Goal: Task Accomplishment & Management: Manage account settings

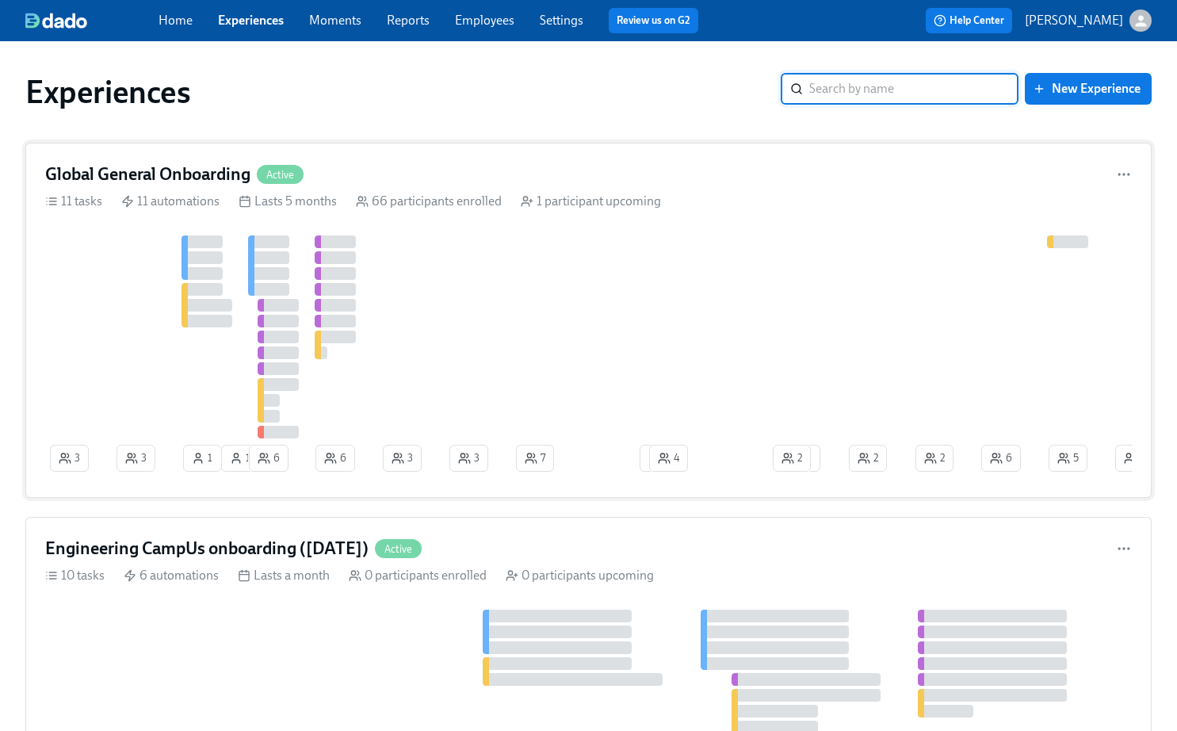
click at [485, 210] on div "Global General Onboarding Active 11 tasks 11 automations Lasts 5 months 66 part…" at bounding box center [588, 320] width 1127 height 355
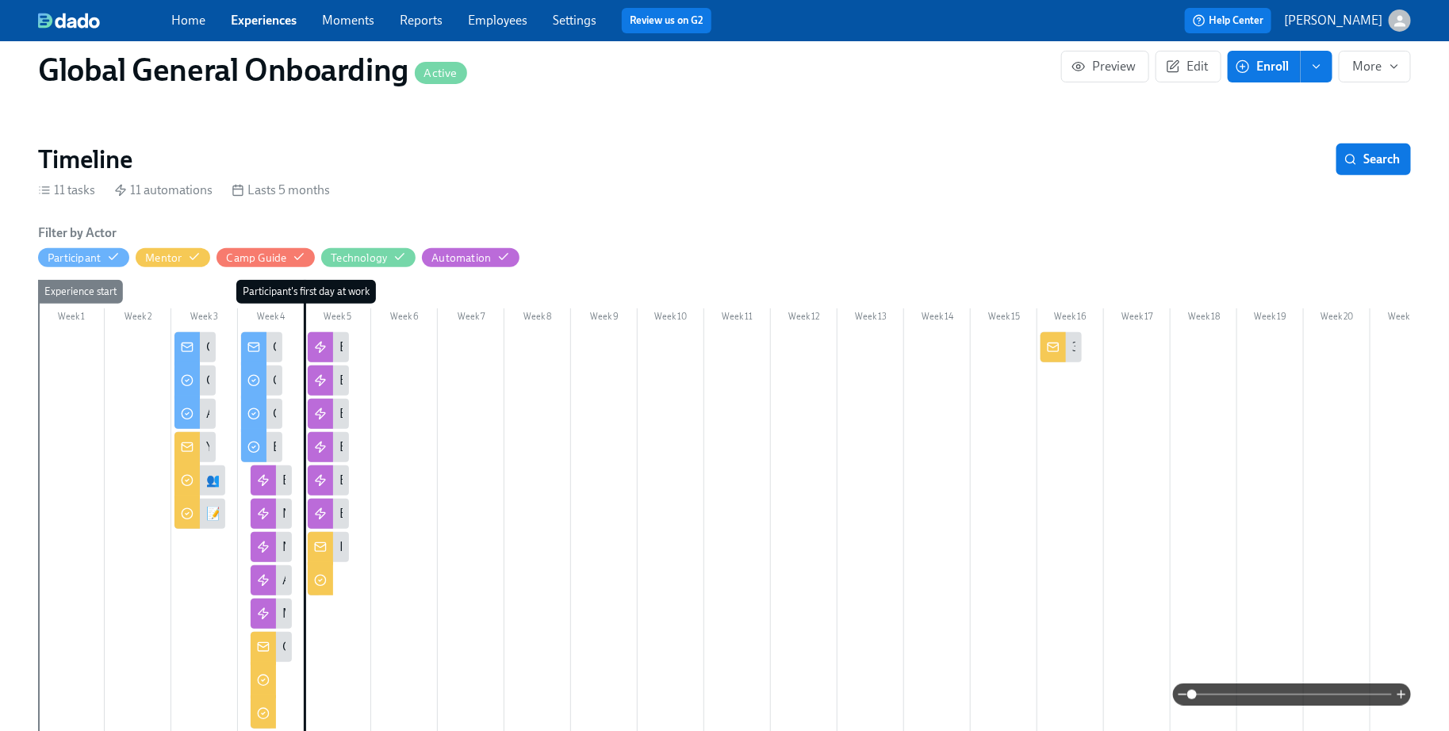
scroll to position [236, 0]
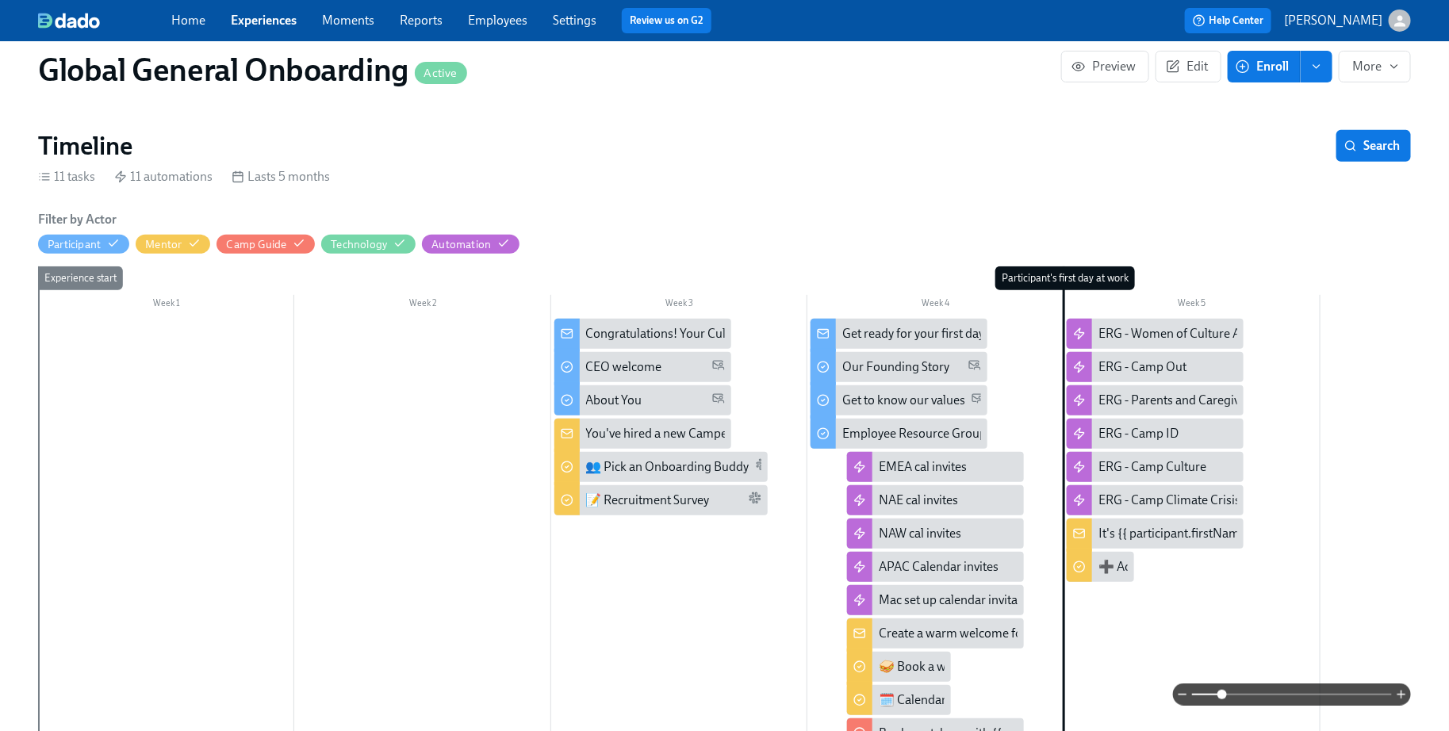
drag, startPoint x: 1193, startPoint y: 694, endPoint x: 1222, endPoint y: 690, distance: 28.8
click at [1177, 690] on span at bounding box center [1222, 695] width 10 height 10
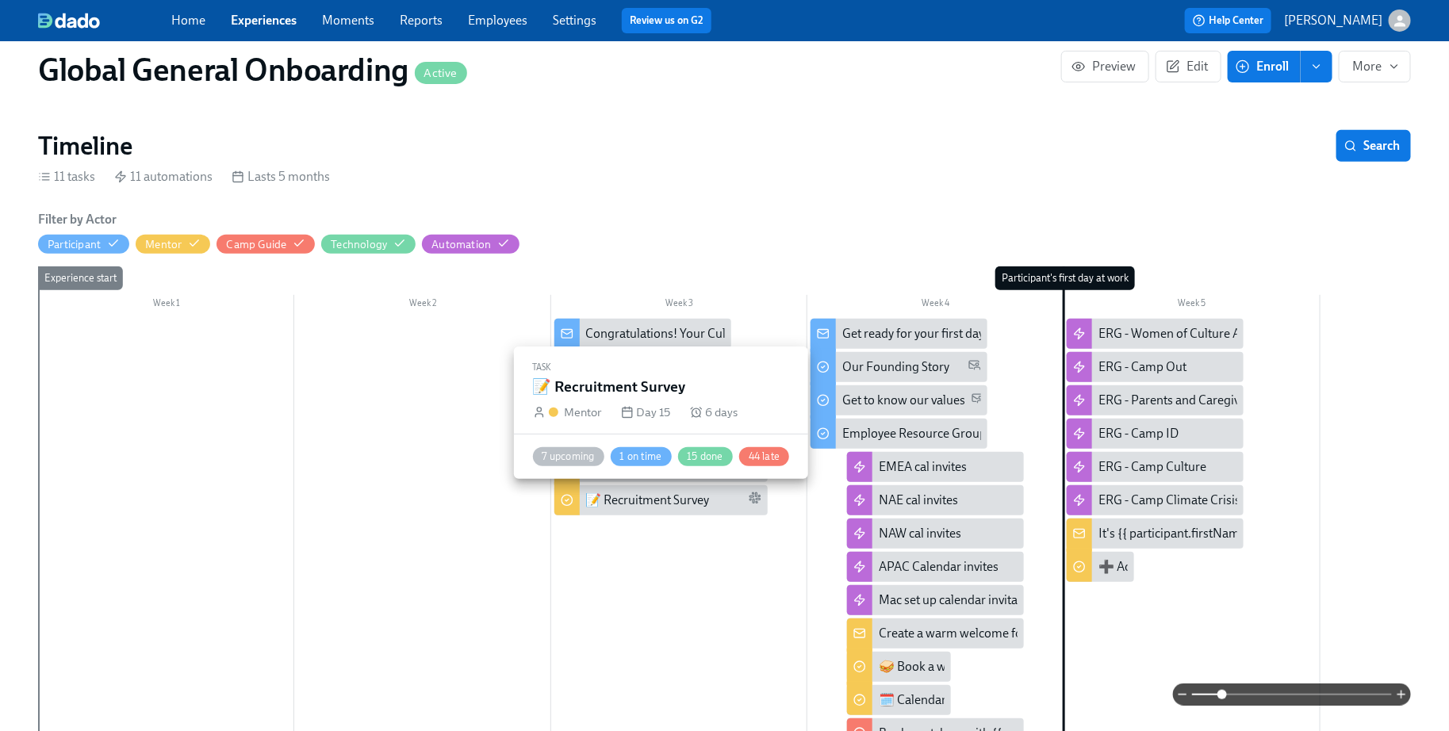
click at [659, 498] on div "📝 Recruitment Survey" at bounding box center [648, 500] width 124 height 17
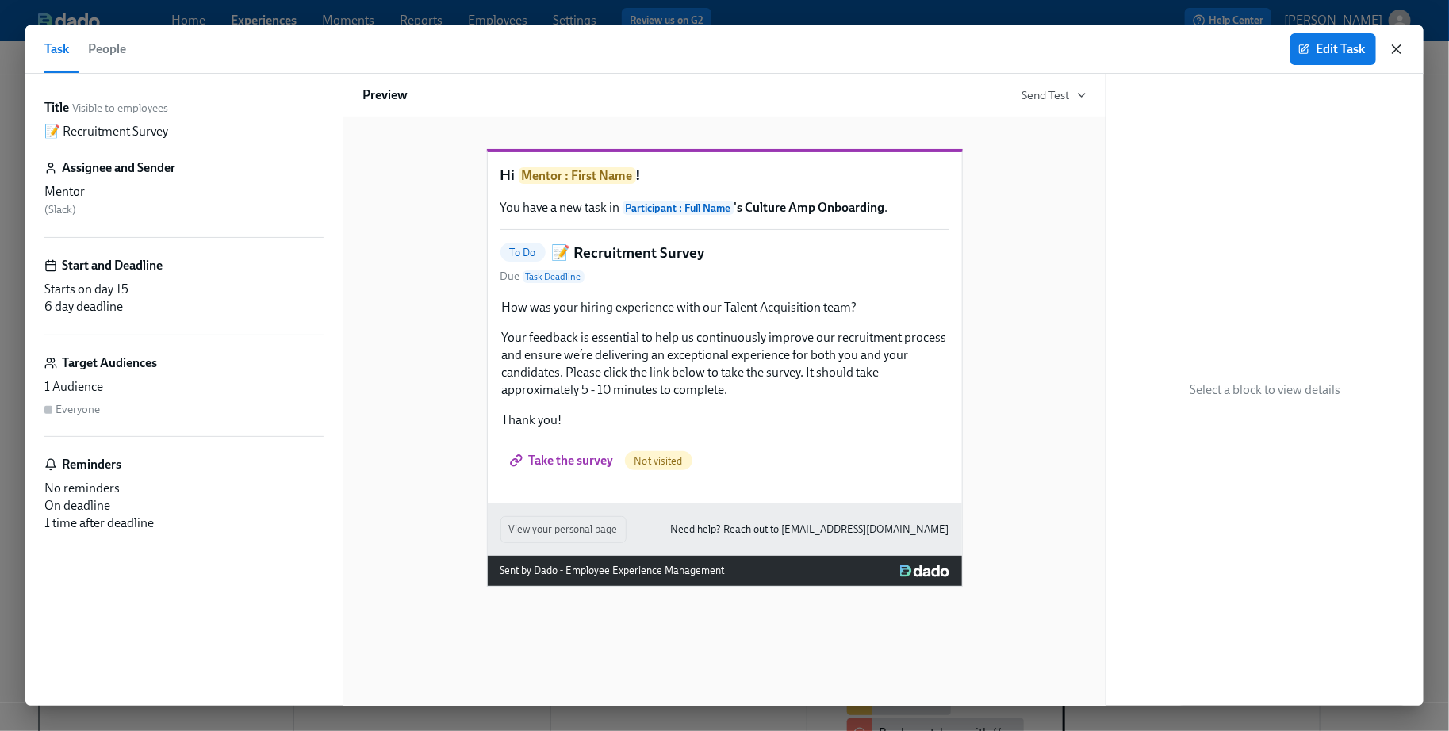
click at [1177, 48] on icon "button" at bounding box center [1396, 49] width 16 height 16
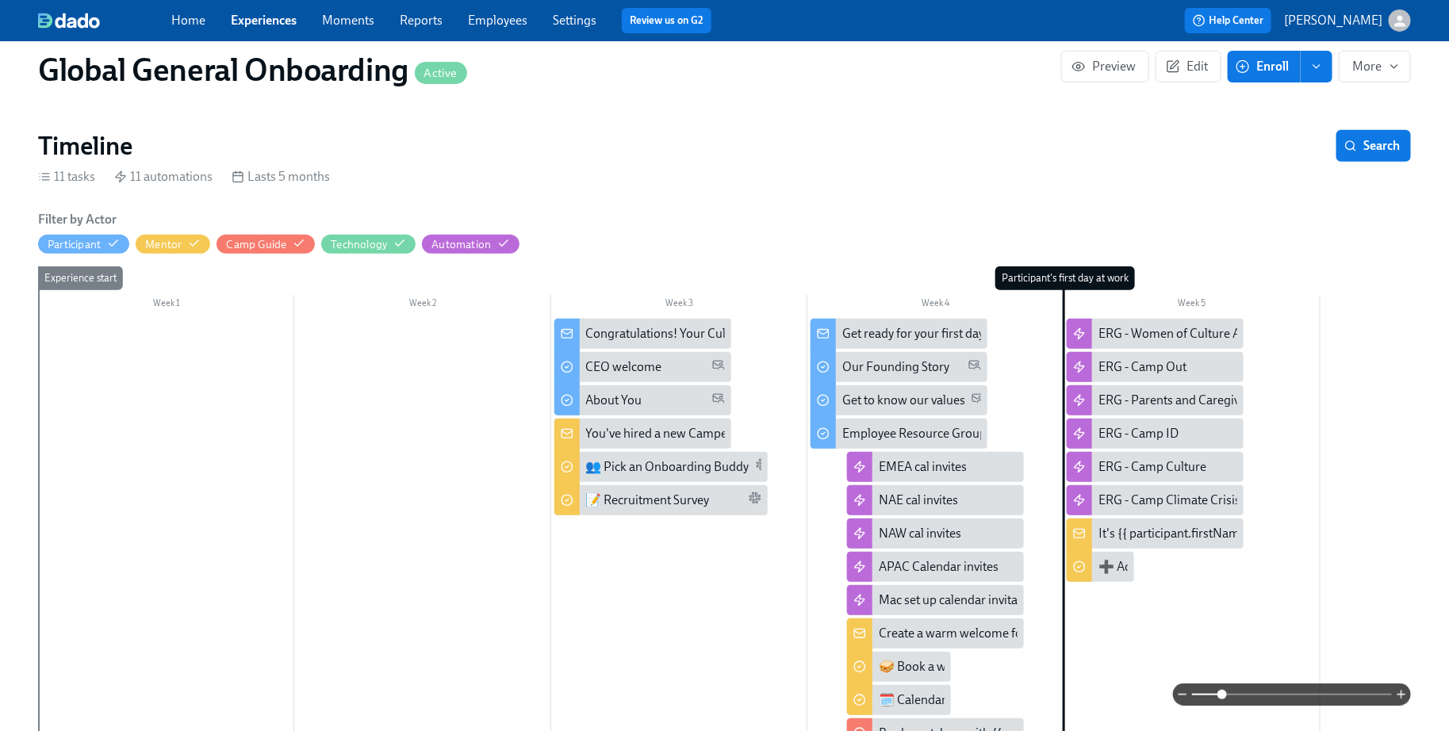
click at [685, 434] on div "You've hired a new Camper!" at bounding box center [661, 433] width 151 height 17
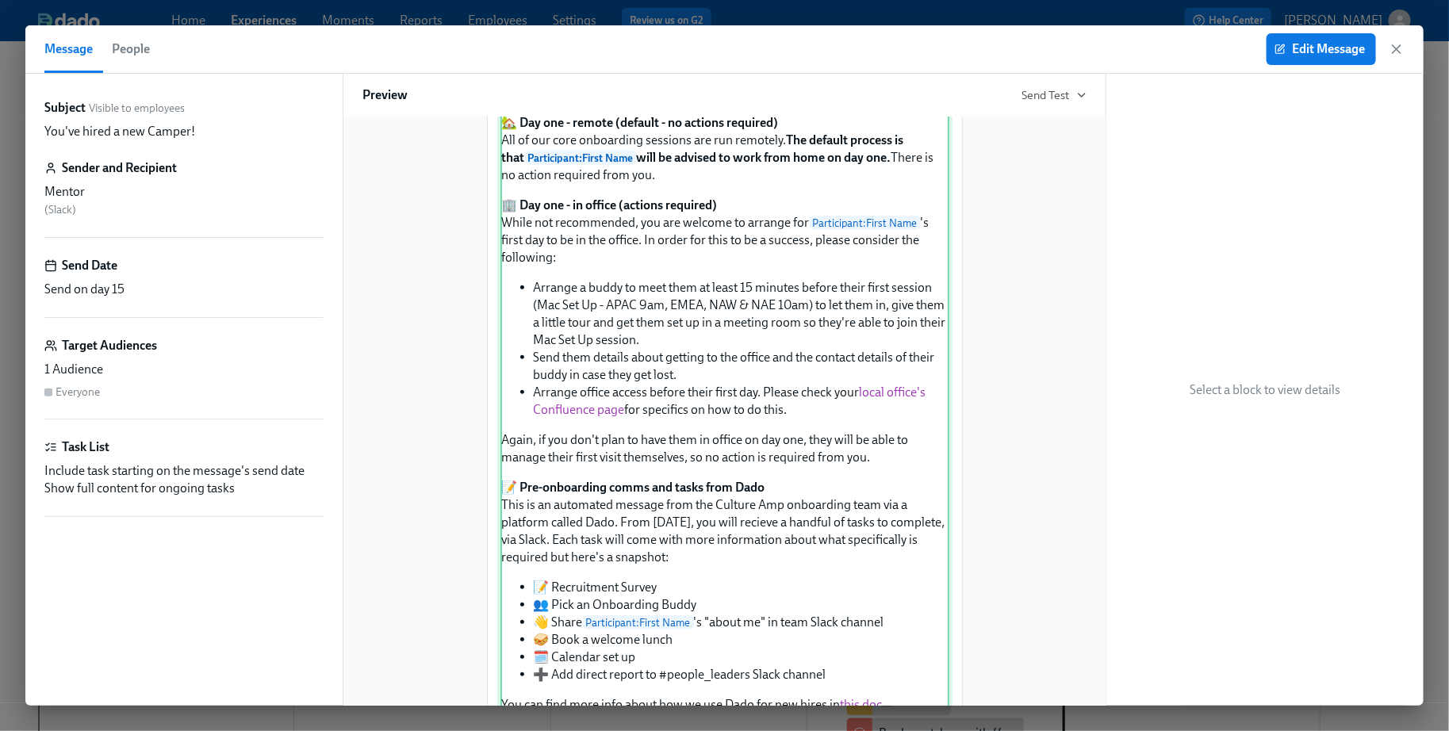
scroll to position [551, 0]
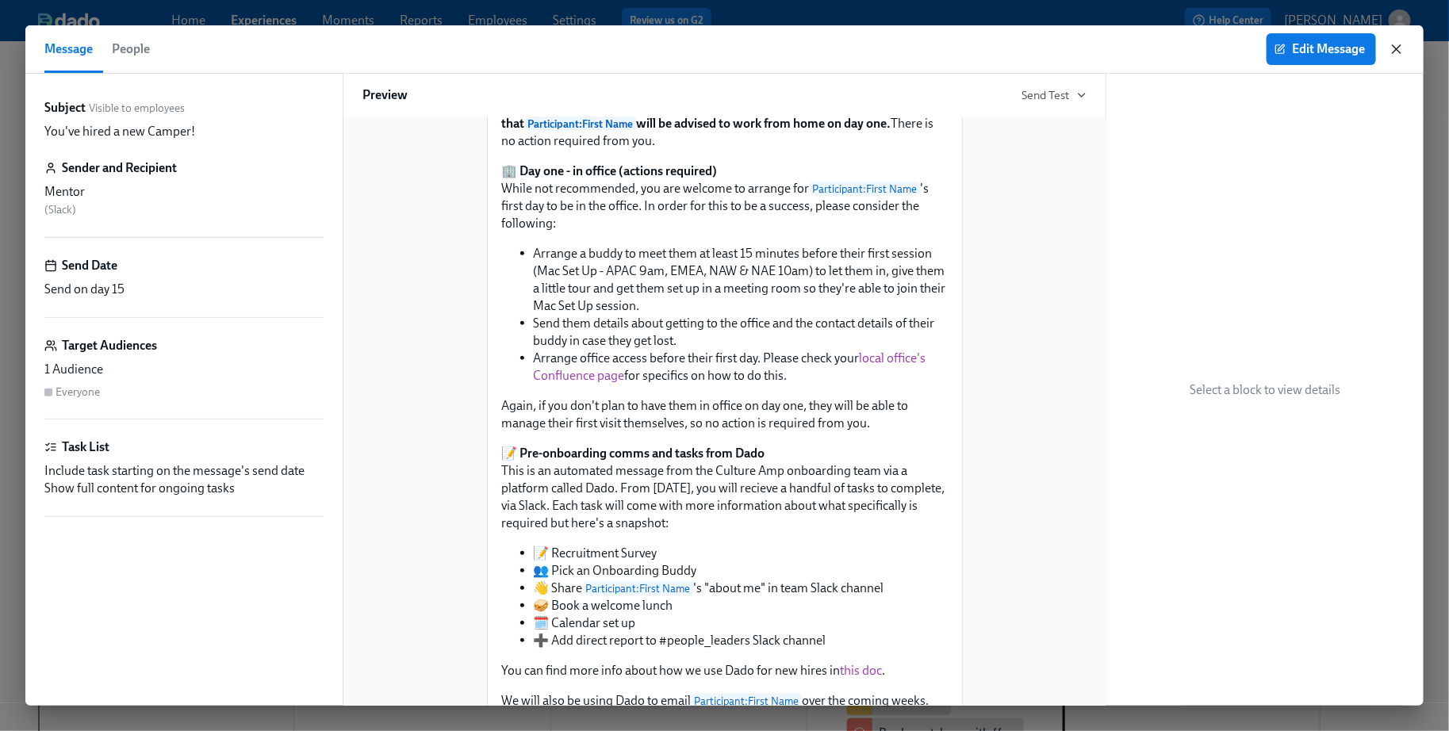
click at [1177, 41] on icon "button" at bounding box center [1396, 49] width 16 height 16
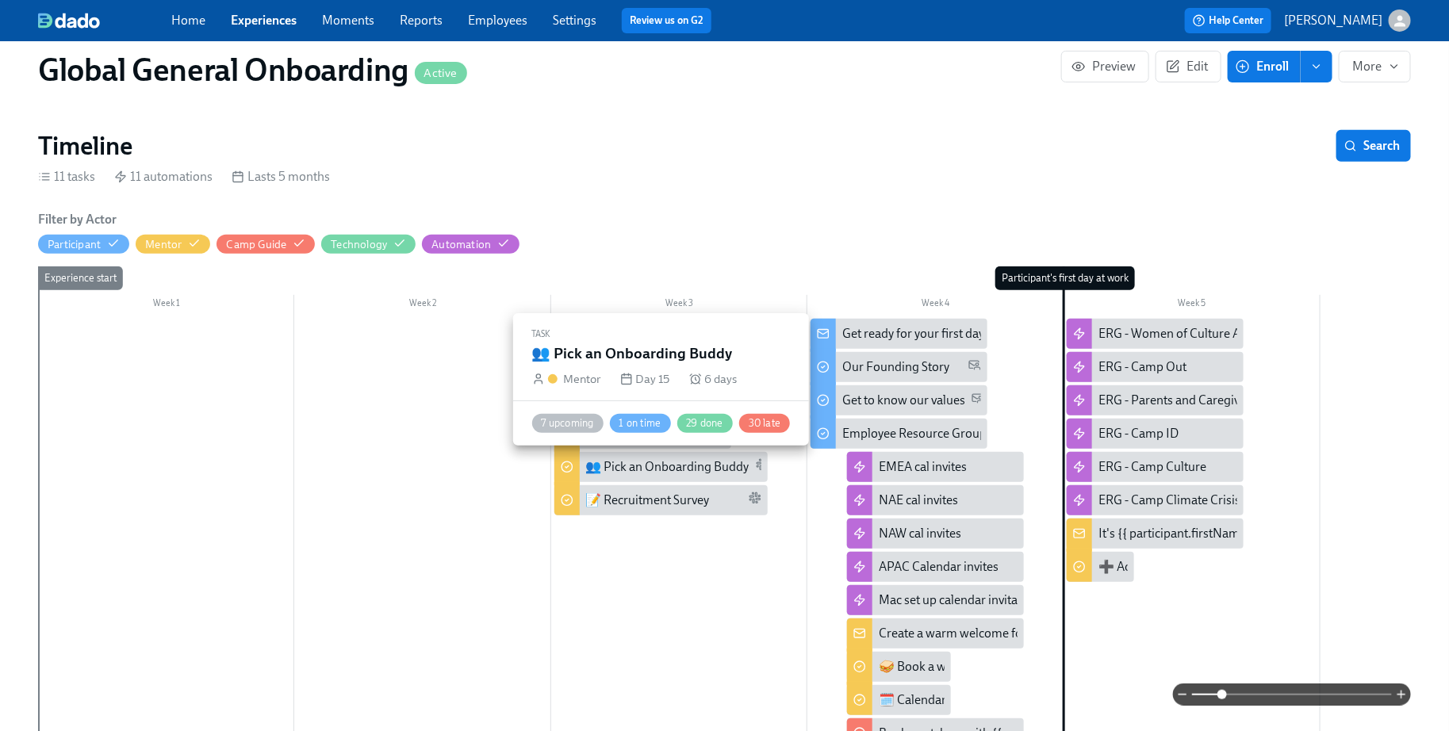
click at [683, 465] on div "👥 Pick an Onboarding Buddy" at bounding box center [667, 466] width 163 height 17
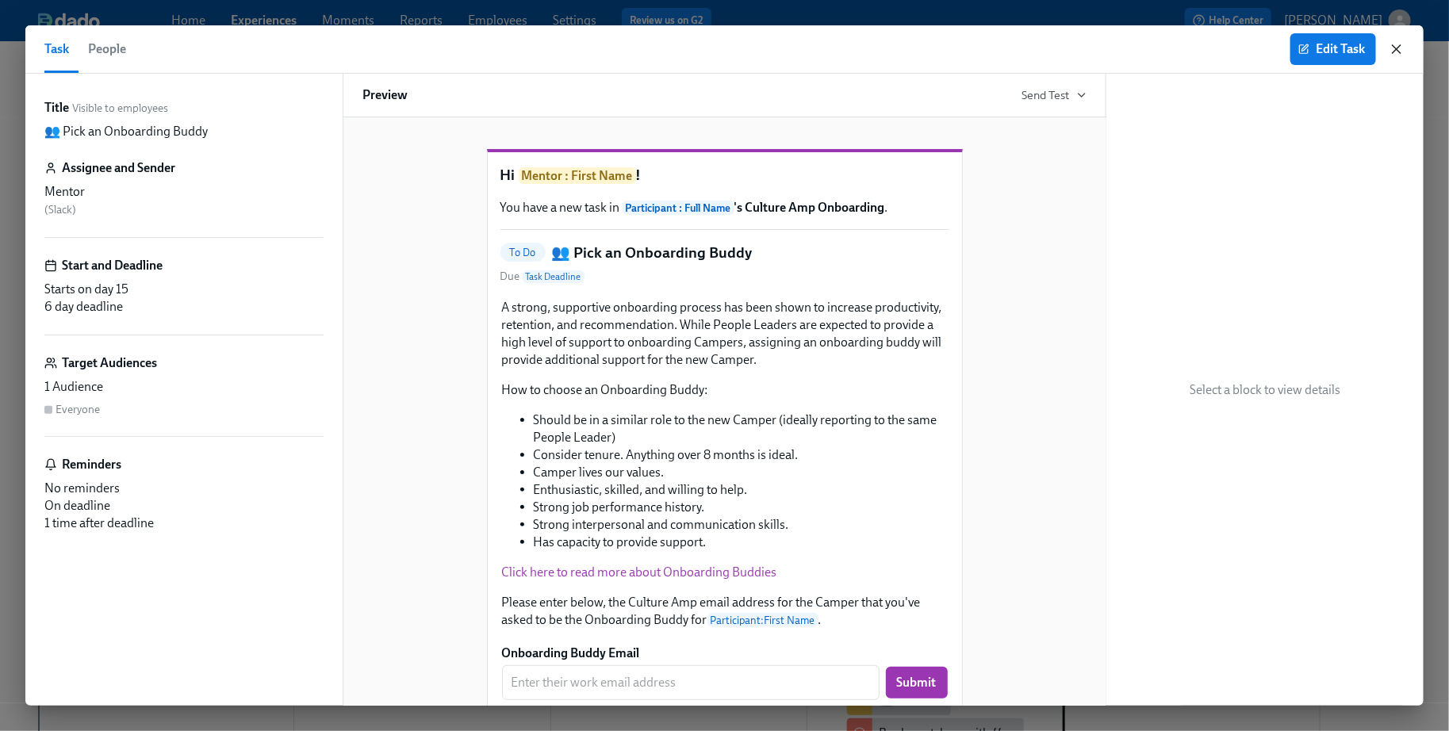
click at [1177, 51] on icon "button" at bounding box center [1396, 49] width 16 height 16
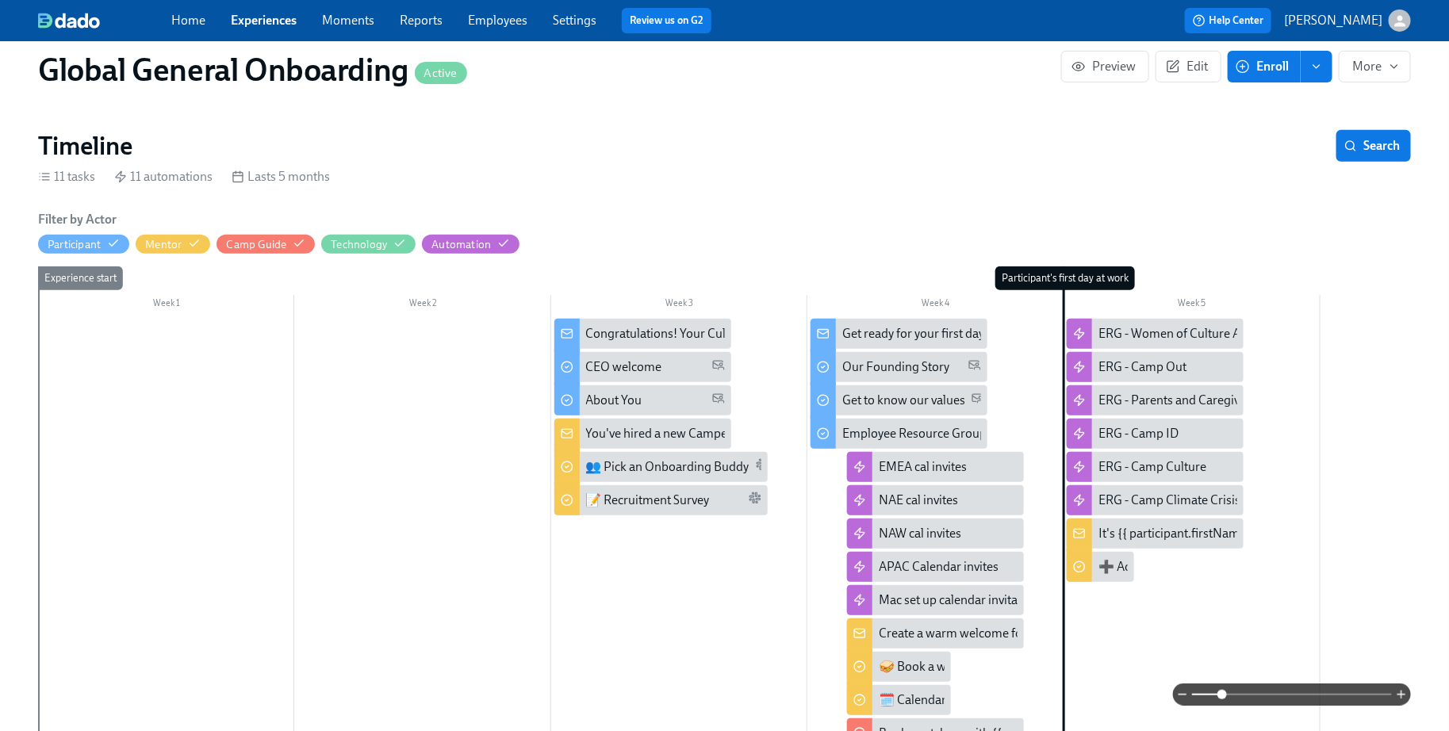
click at [638, 442] on div "You've hired a new Camper!" at bounding box center [642, 434] width 177 height 30
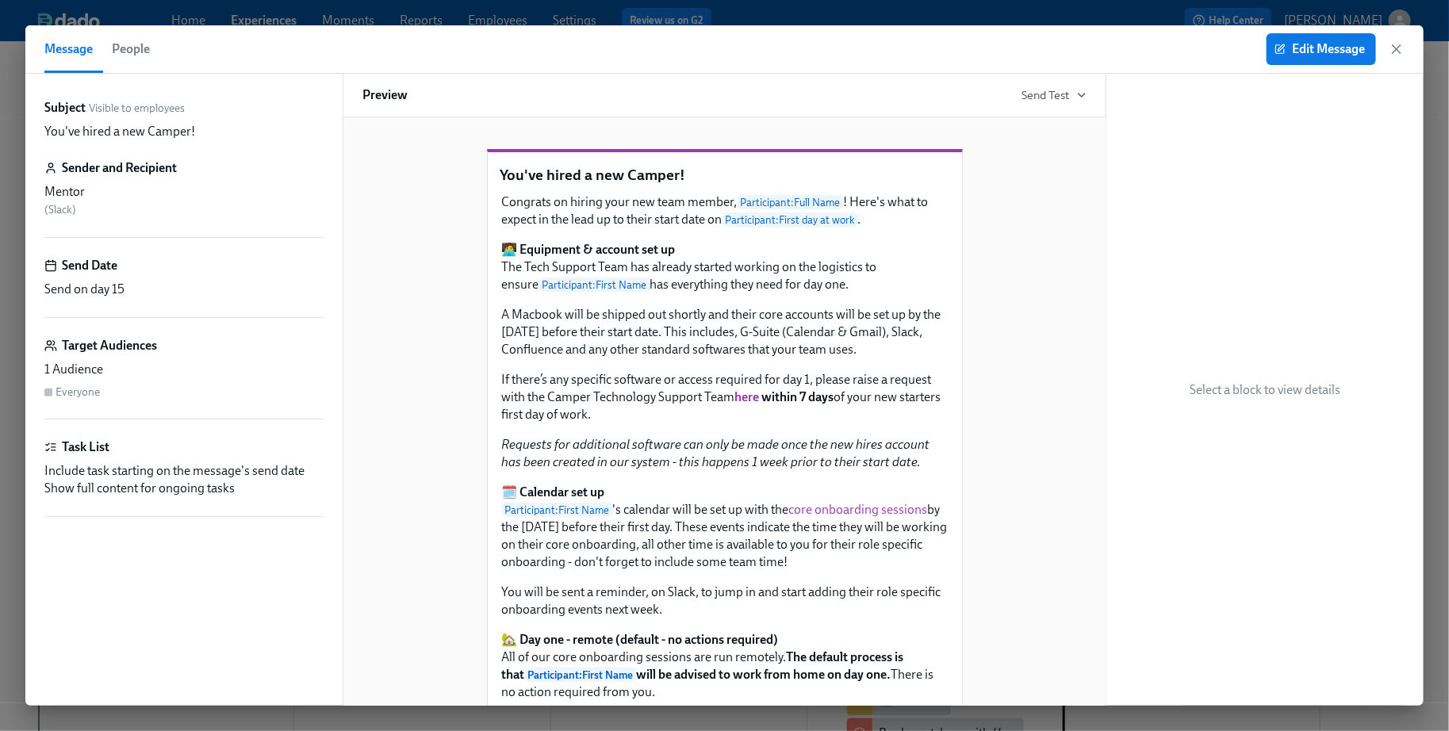
click at [551, 186] on p "You've hired a new Camper!" at bounding box center [724, 175] width 449 height 21
copy p "You've hired a new Camper!"
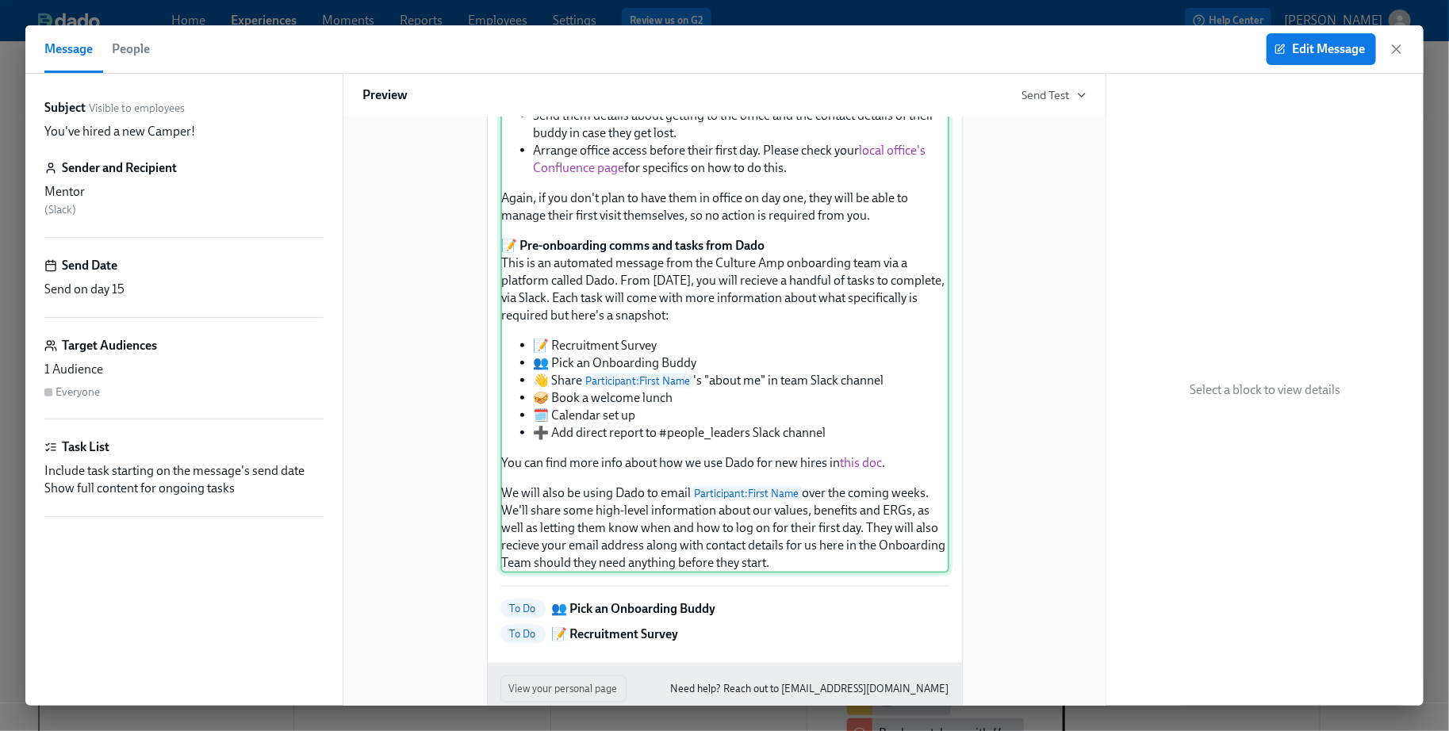
scroll to position [849, 0]
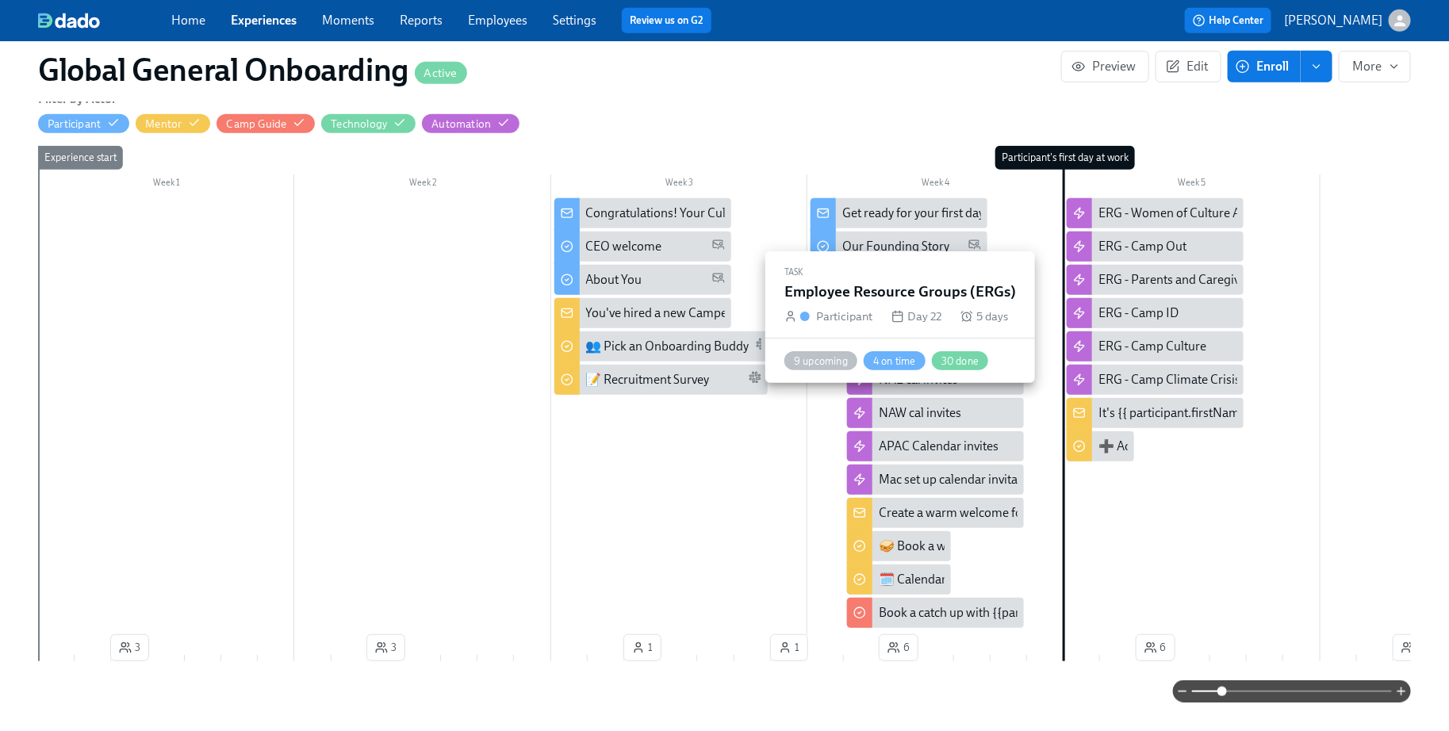
scroll to position [358, 0]
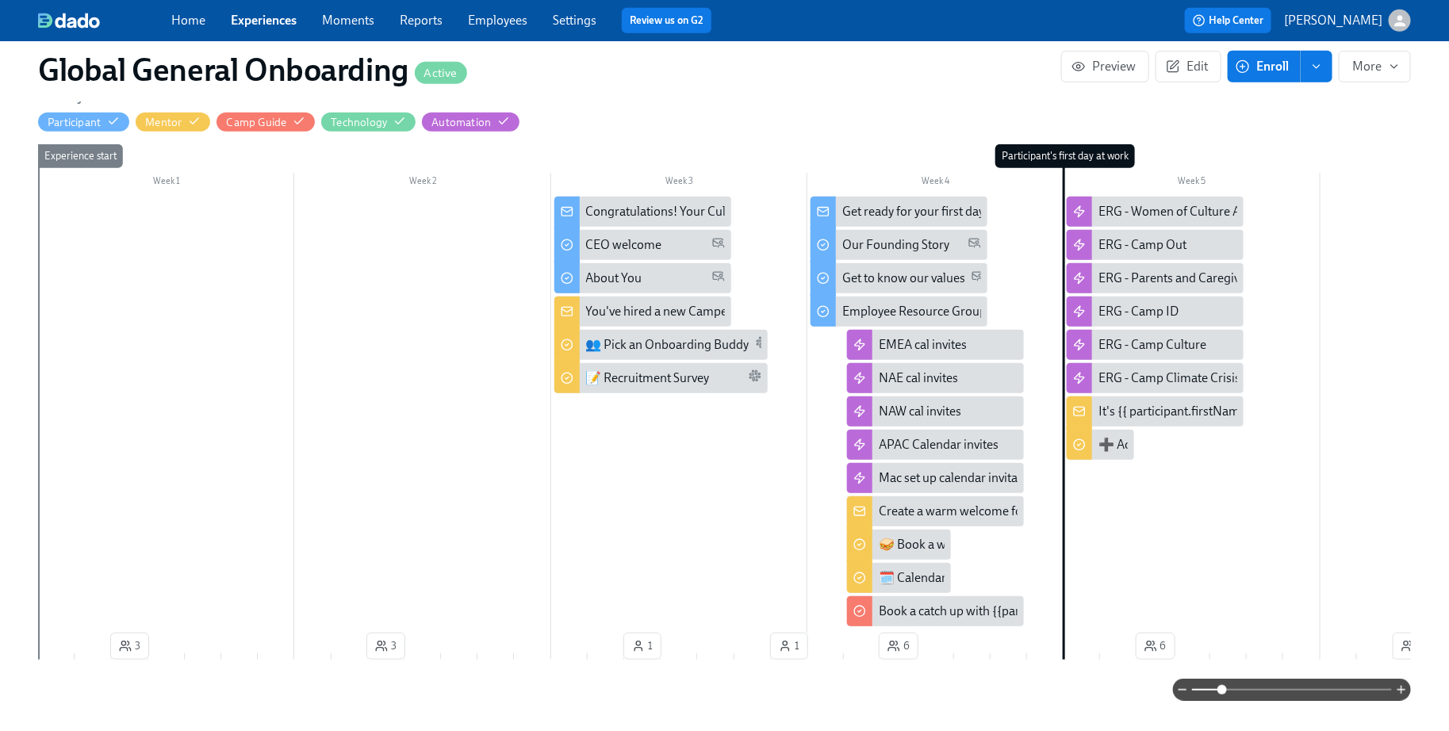
click at [888, 210] on div "Get ready for your first day" at bounding box center [913, 211] width 142 height 17
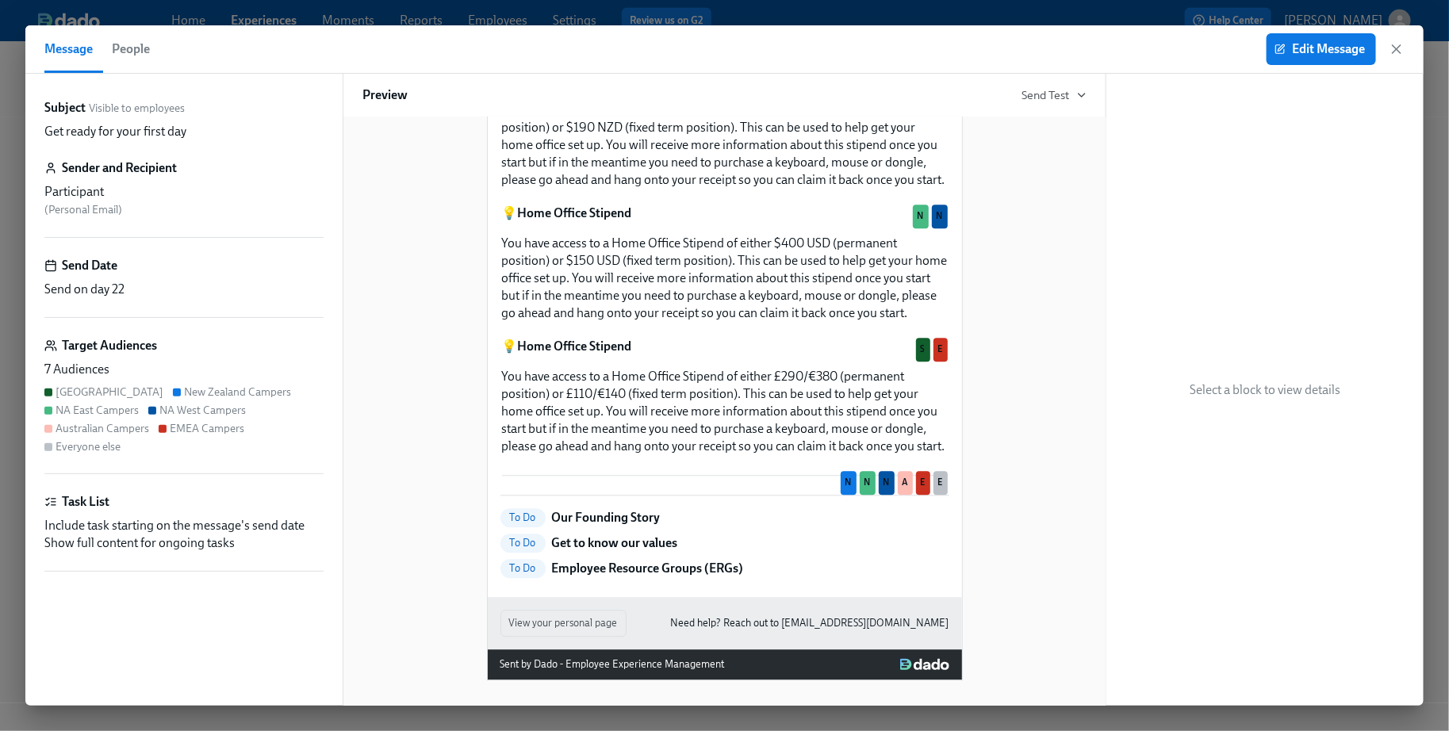
scroll to position [2147, 0]
click at [1177, 52] on icon "button" at bounding box center [1396, 49] width 16 height 16
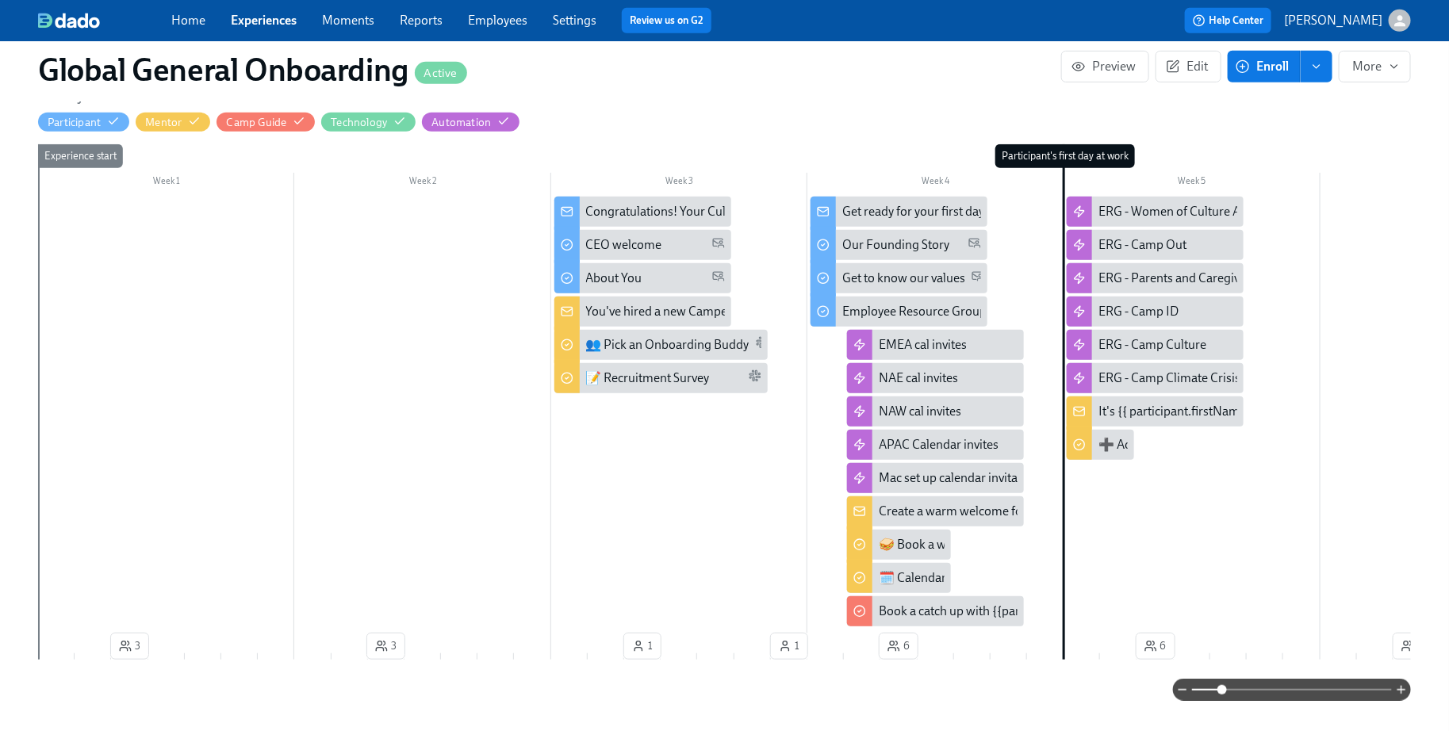
click at [918, 511] on div "Create a warm welcome for your new hire" at bounding box center [991, 511] width 224 height 17
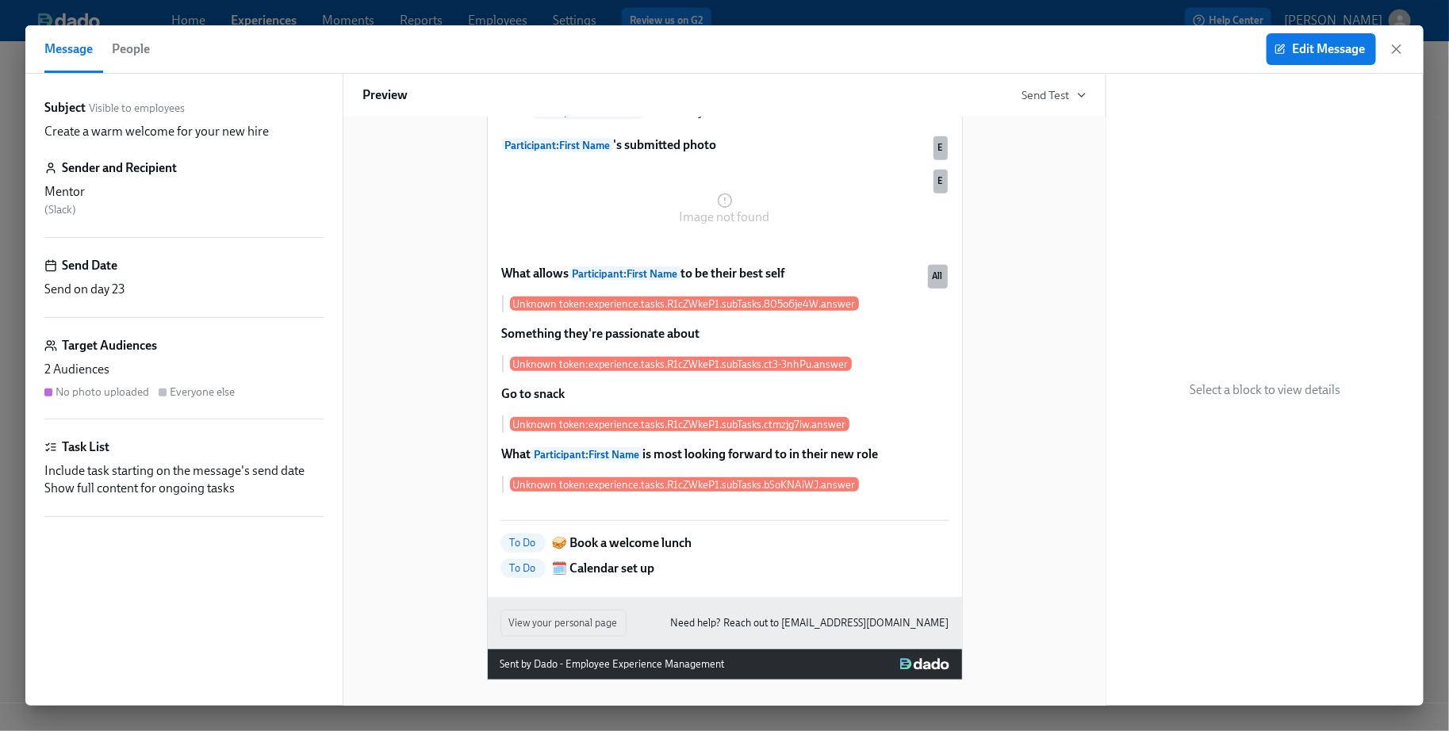
scroll to position [405, 0]
click at [1177, 55] on icon "button" at bounding box center [1396, 49] width 16 height 16
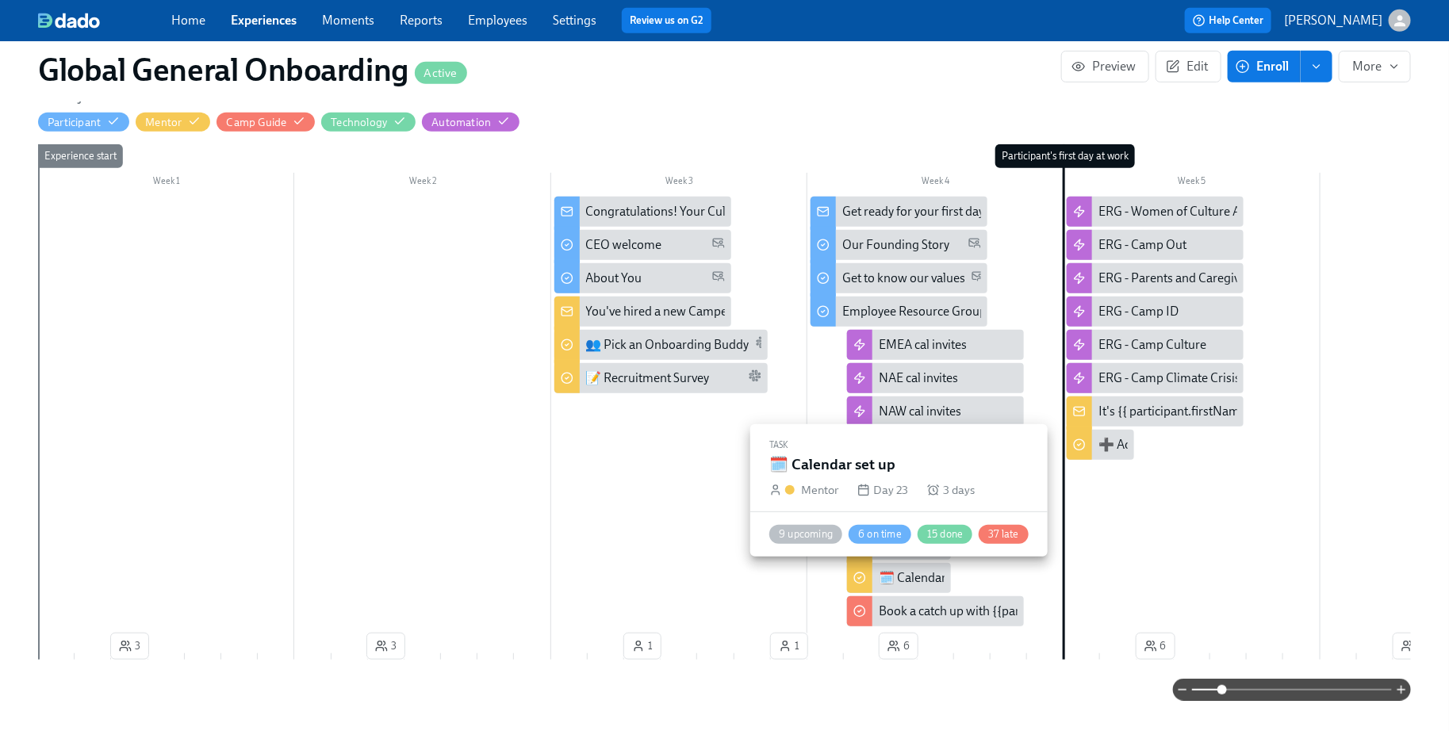
click at [925, 571] on div "🗓️ Calendar set up" at bounding box center [930, 577] width 102 height 17
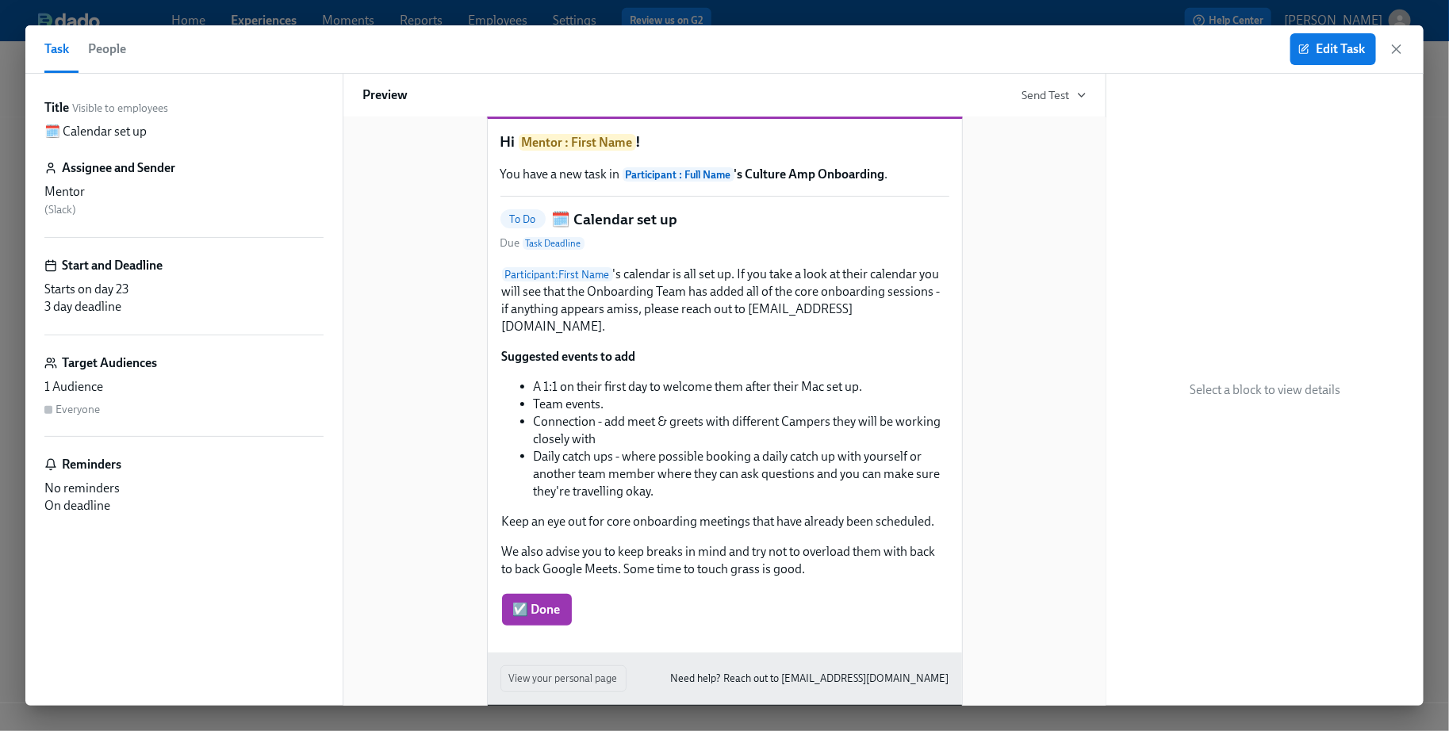
scroll to position [38, 0]
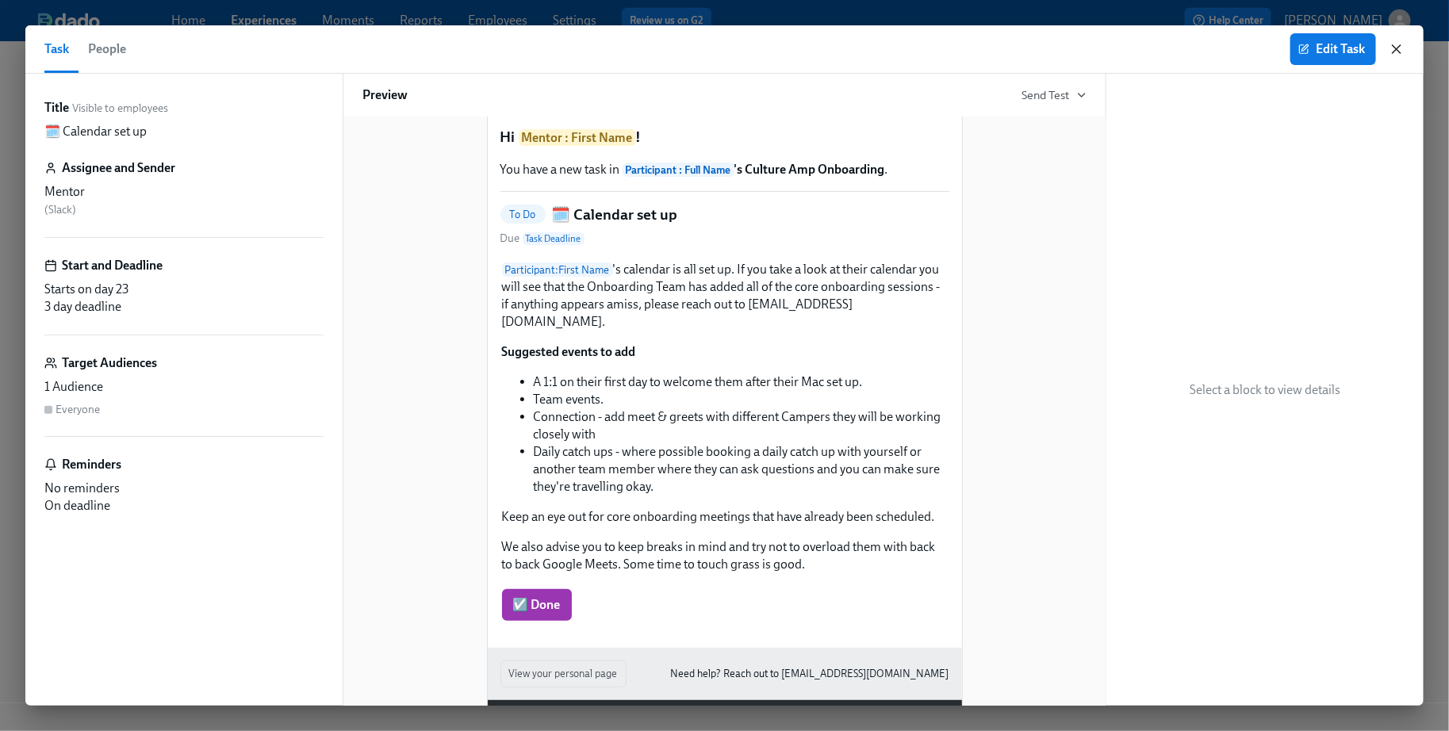
click at [1177, 48] on icon "button" at bounding box center [1396, 49] width 16 height 16
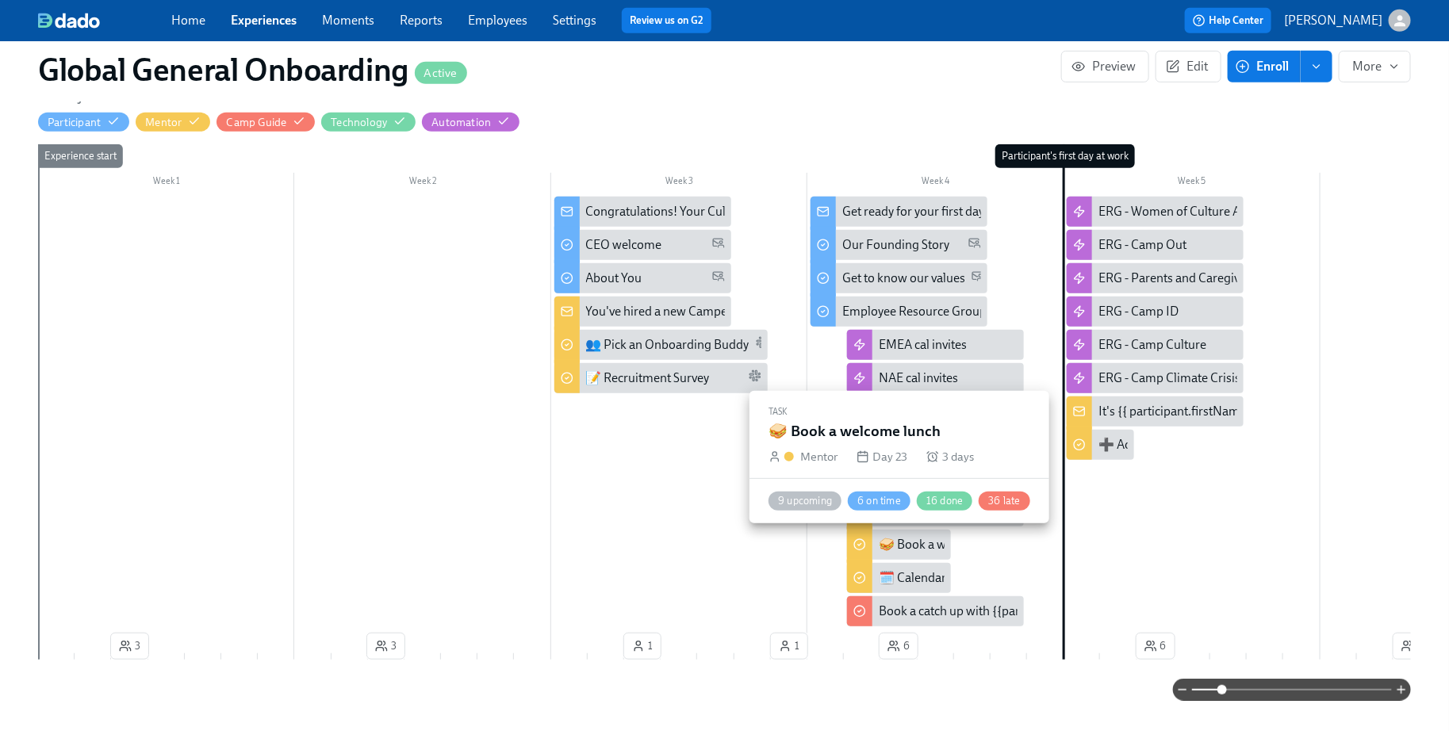
click at [914, 549] on div "🥪 Book a welcome lunch" at bounding box center [949, 544] width 140 height 17
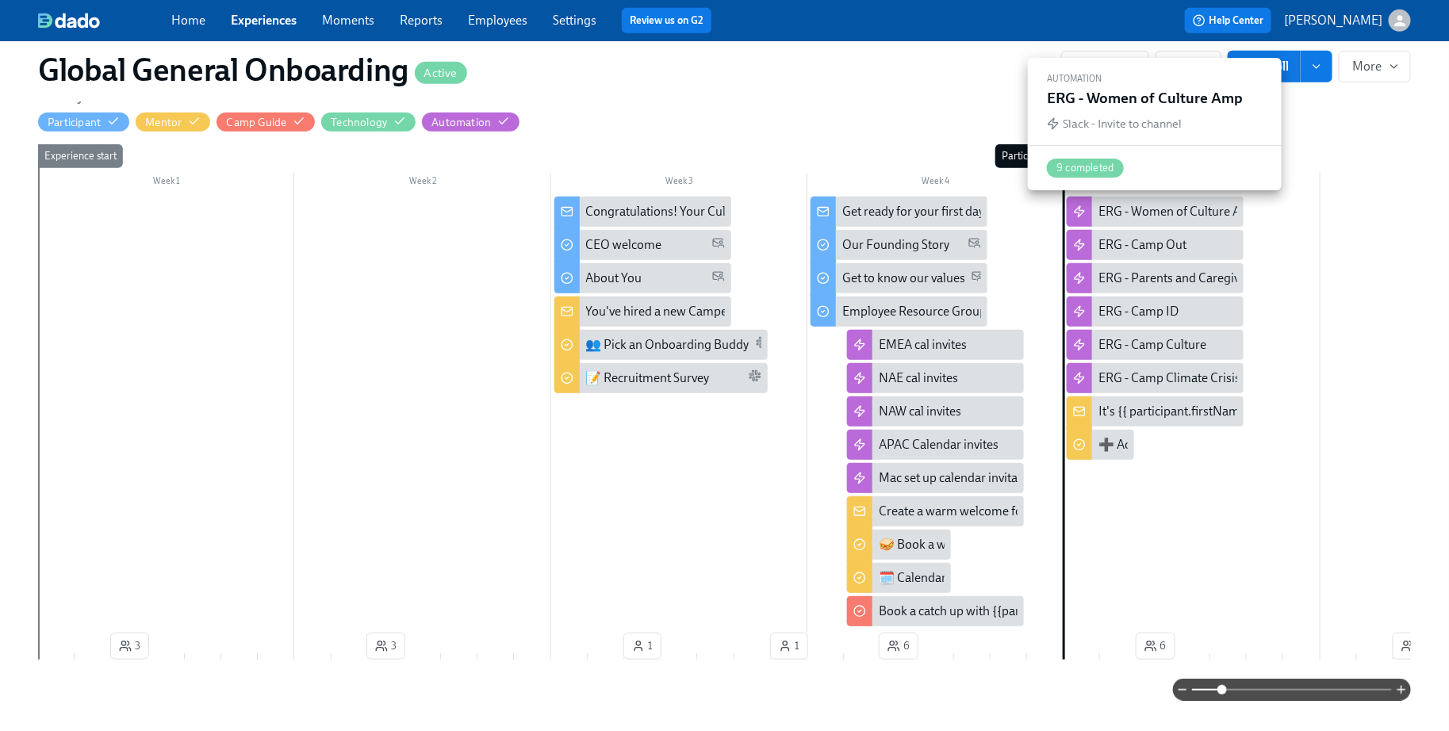
click at [1126, 220] on div "ERG - Women of Culture Amp" at bounding box center [1154, 212] width 177 height 30
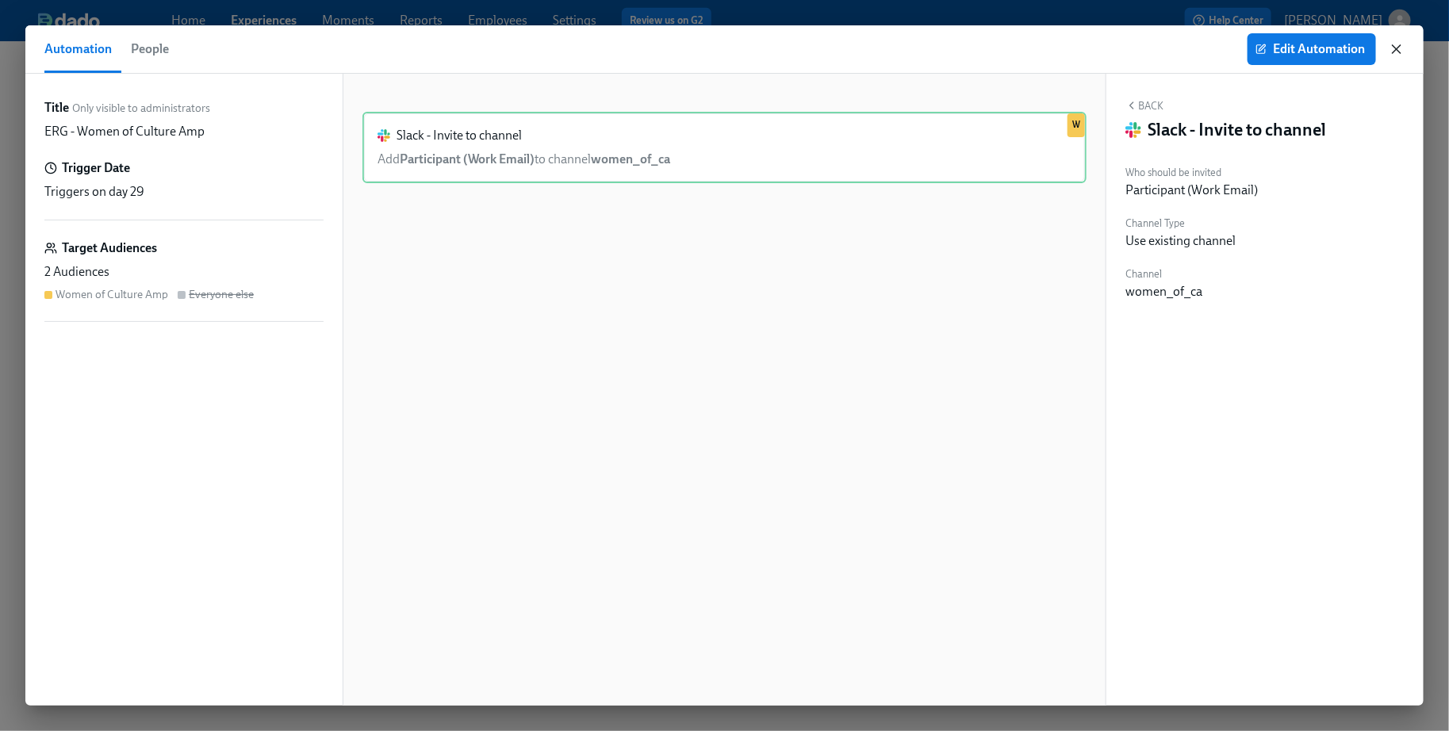
click at [1177, 50] on icon "button" at bounding box center [1396, 49] width 16 height 16
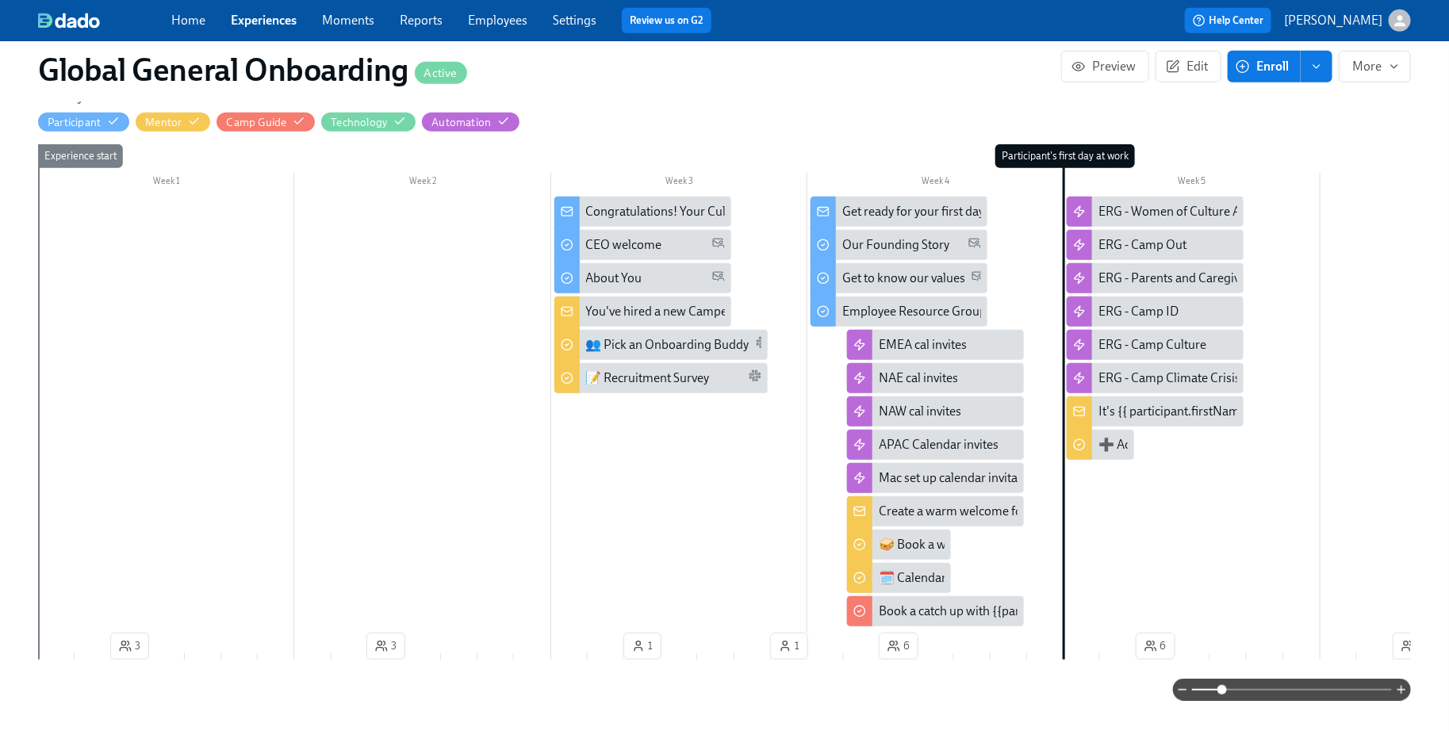
click at [1135, 408] on div "It's {{ participant.firstName }} {{ participant.lastName }}'s first day!" at bounding box center [1277, 411] width 358 height 17
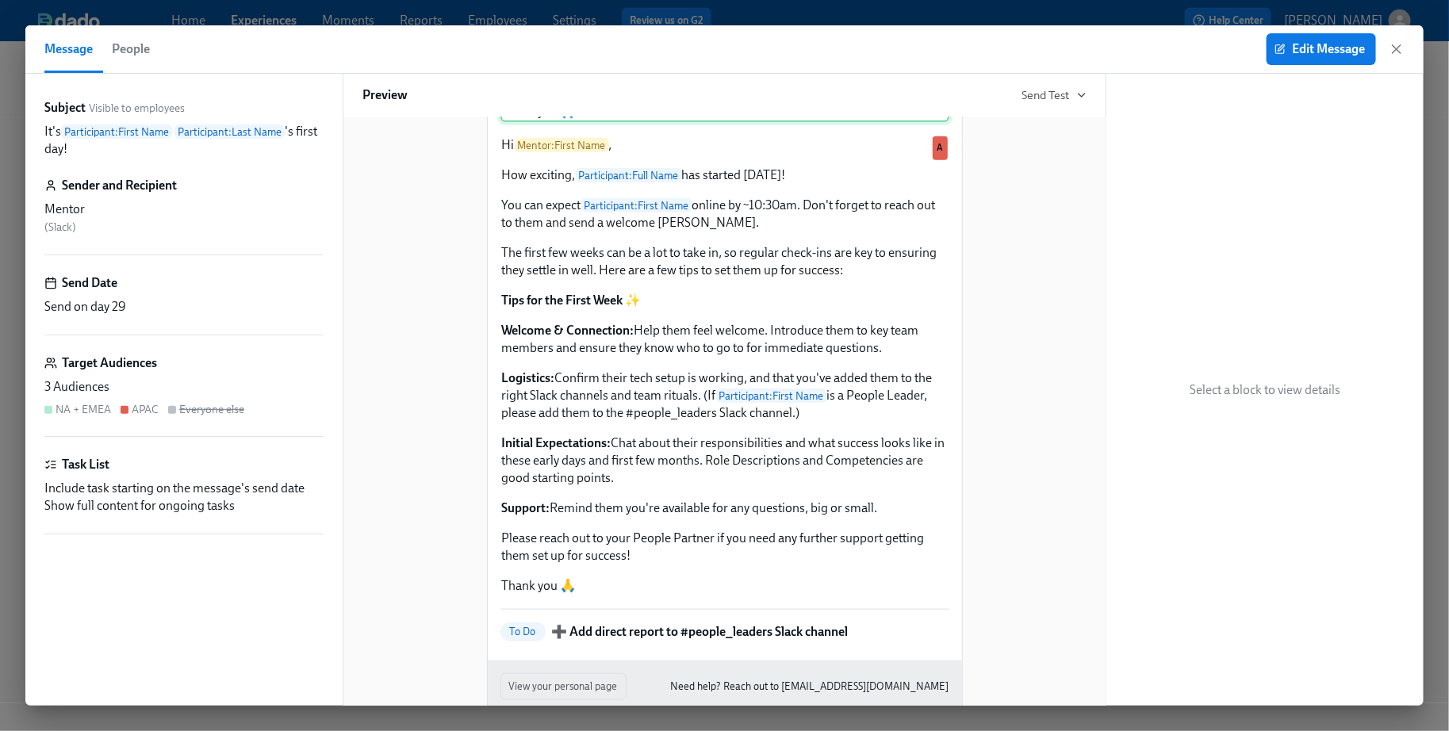
scroll to position [529, 0]
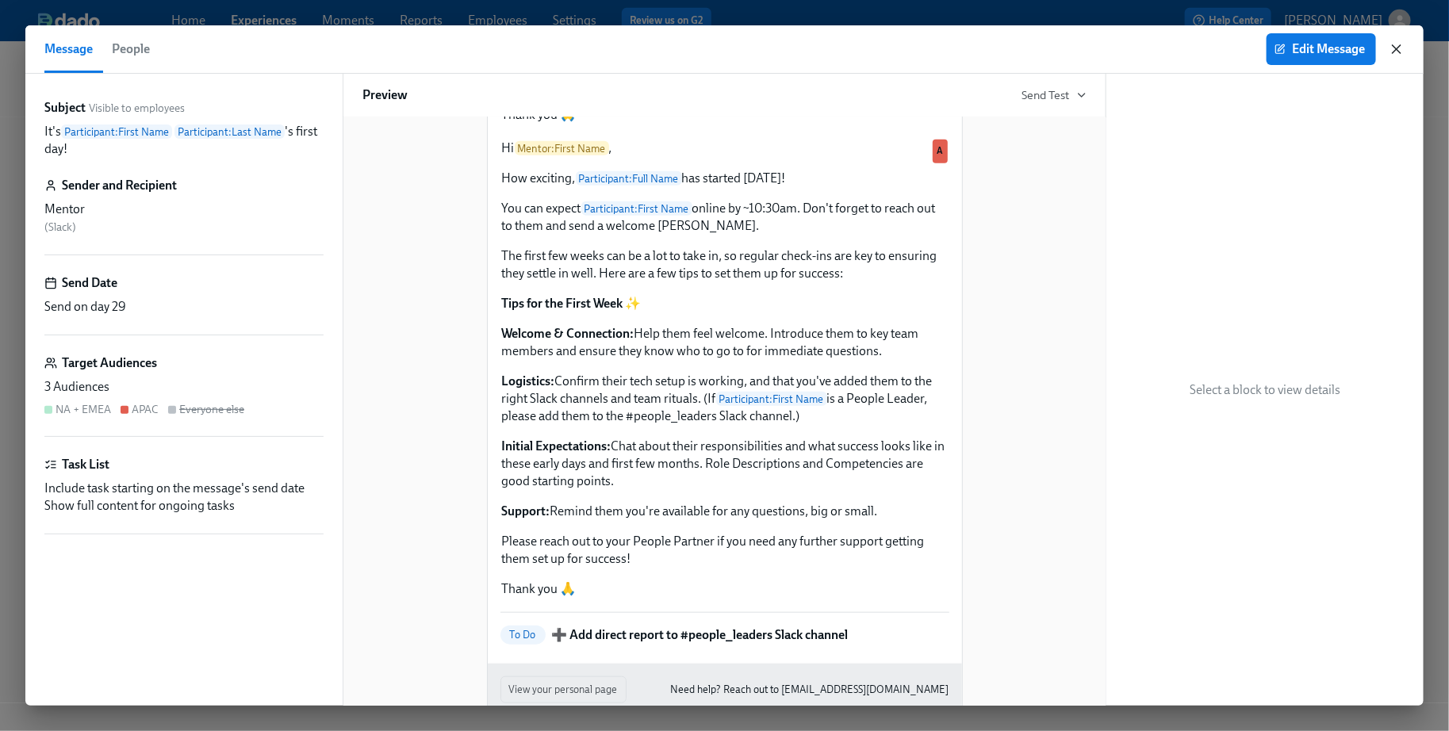
click at [1177, 45] on icon "button" at bounding box center [1396, 49] width 8 height 8
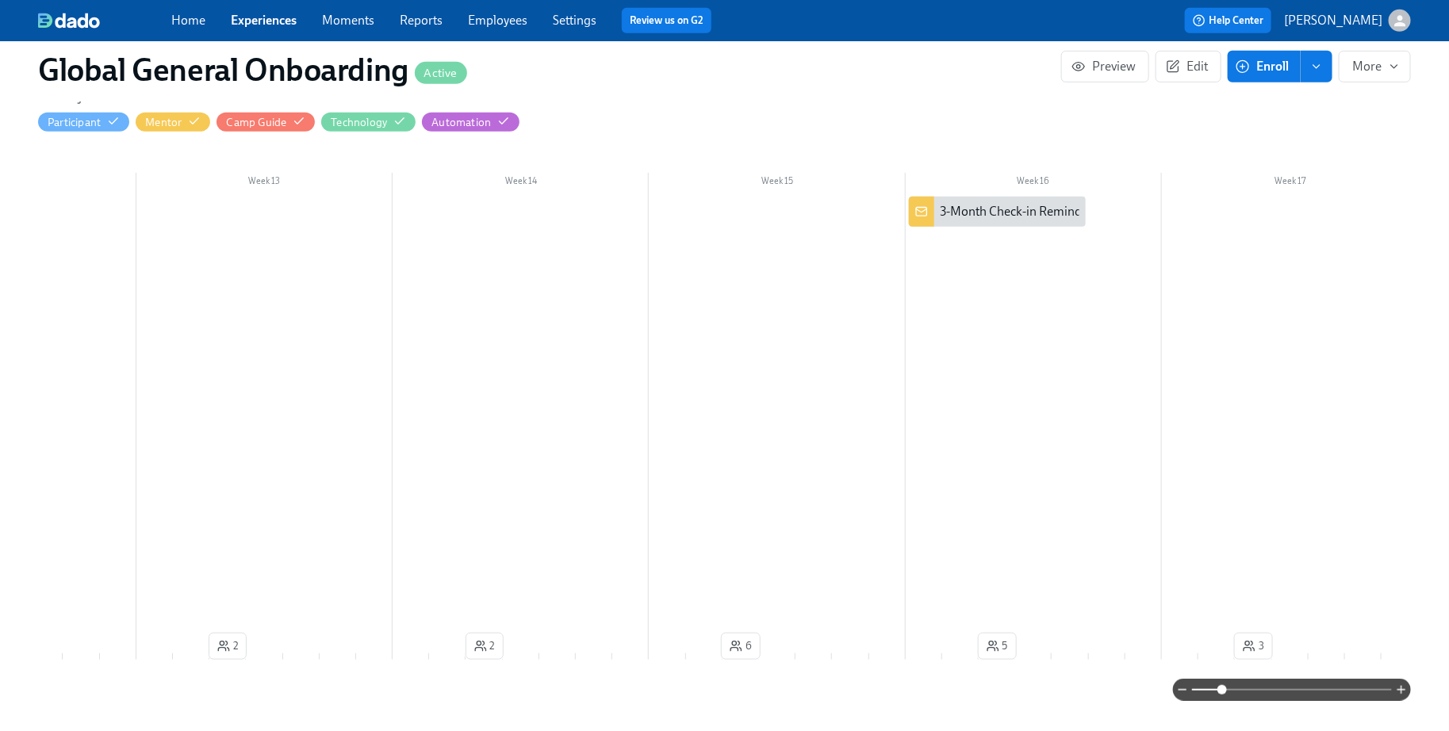
scroll to position [0, 2992]
click at [978, 198] on div "3-Month Check-in Reminder" at bounding box center [983, 212] width 177 height 30
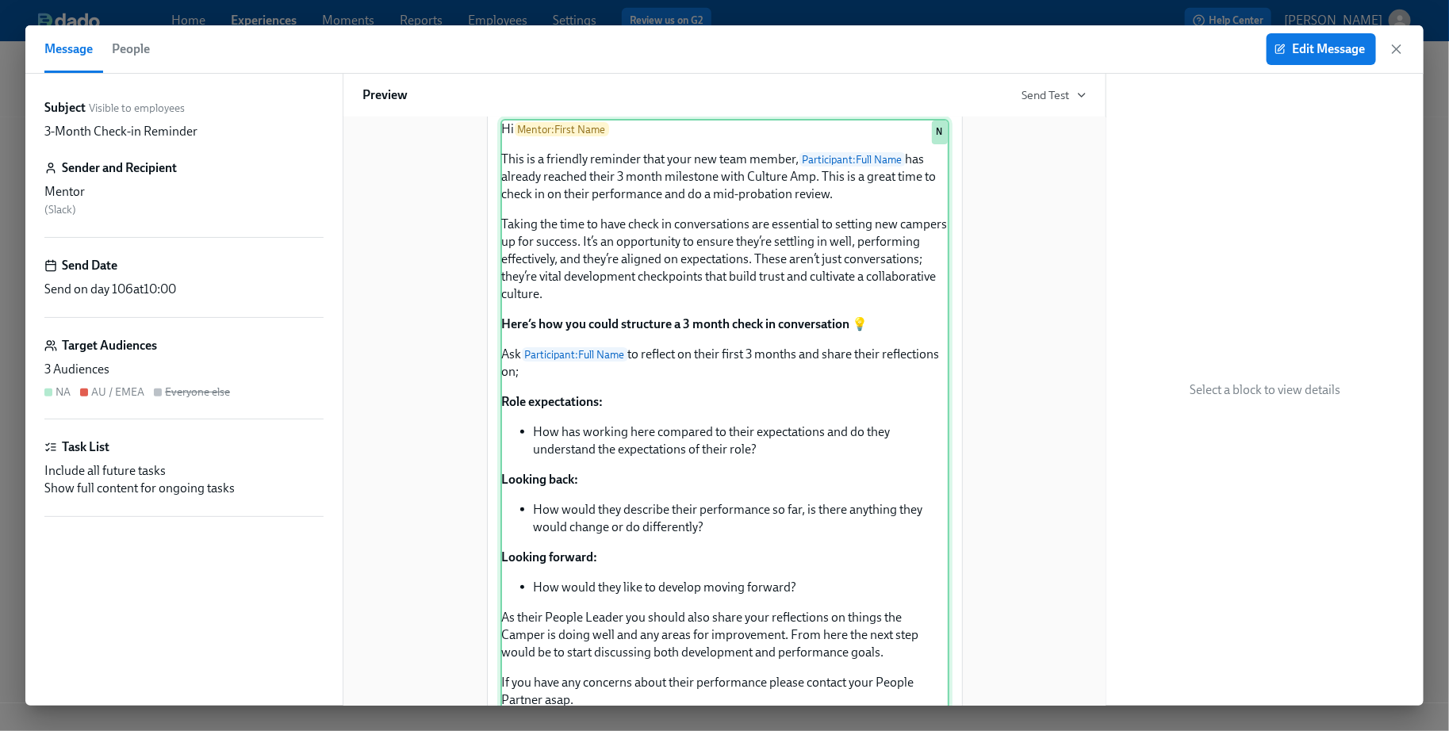
scroll to position [74, 0]
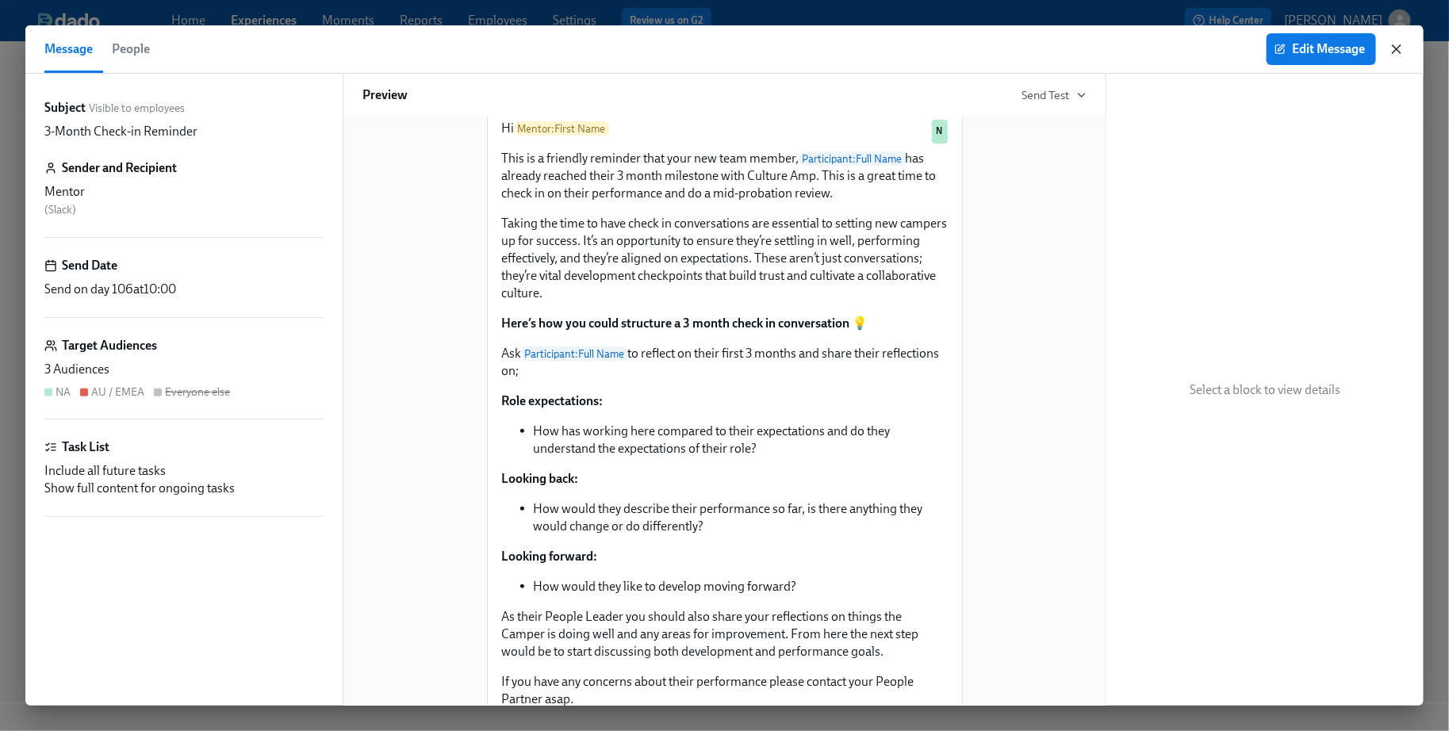
click at [1177, 52] on icon "button" at bounding box center [1396, 49] width 16 height 16
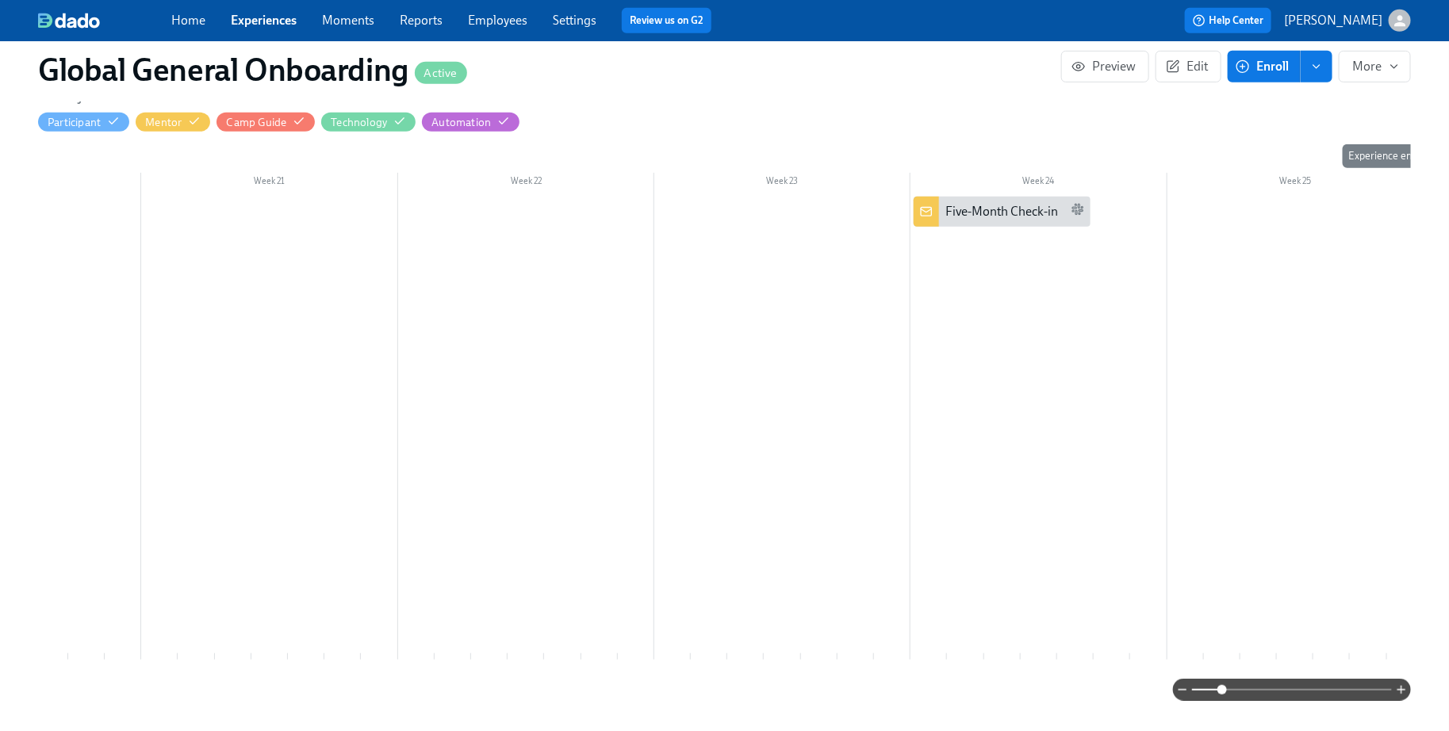
scroll to position [0, 5037]
click at [980, 215] on div "Five-Month Check-in" at bounding box center [988, 211] width 113 height 17
